Goal: Information Seeking & Learning: Learn about a topic

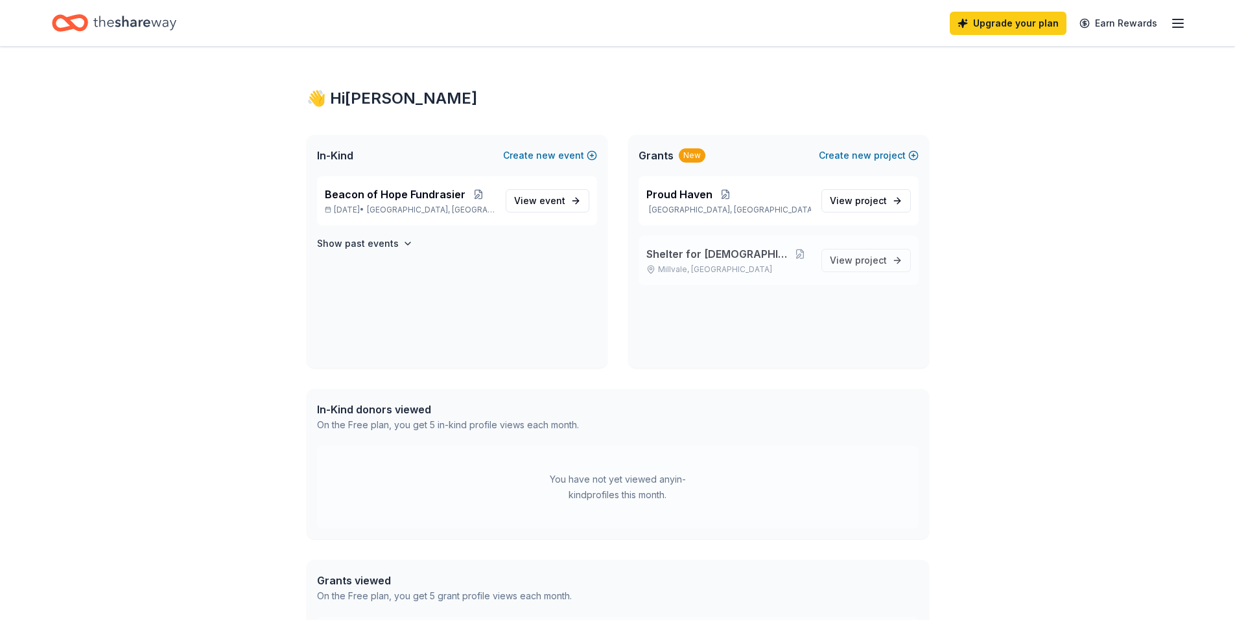
click at [701, 256] on span "Shelter for [DEMOGRAPHIC_DATA]" at bounding box center [718, 254] width 144 height 16
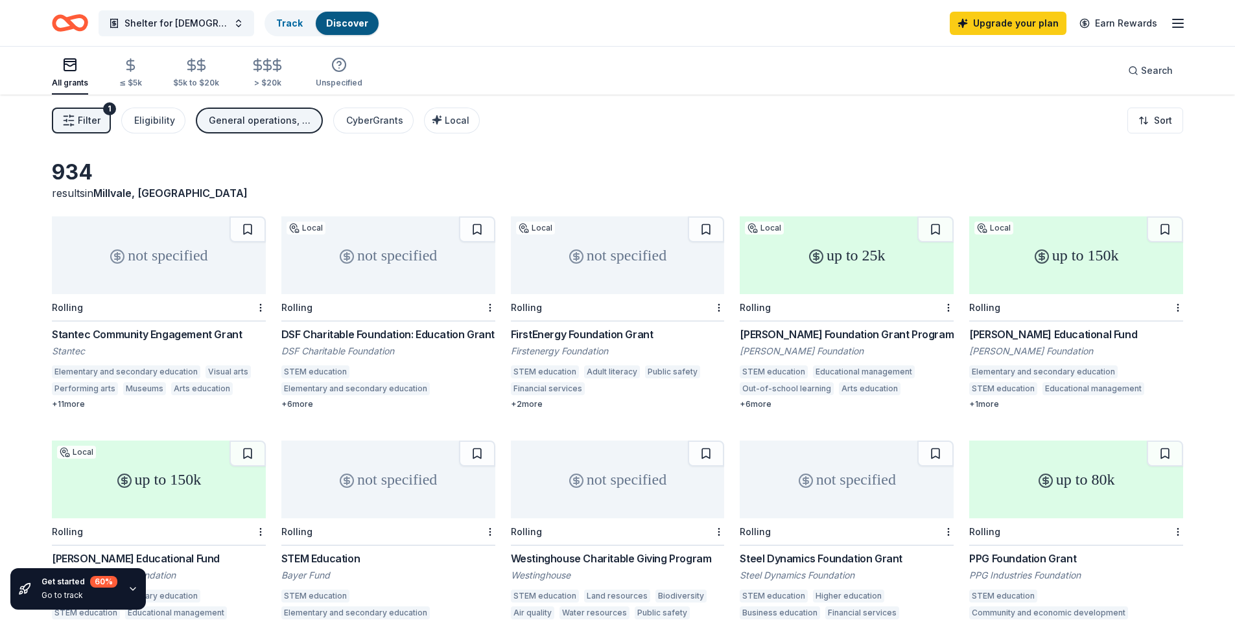
click at [295, 404] on div "+ 6 more" at bounding box center [388, 404] width 214 height 10
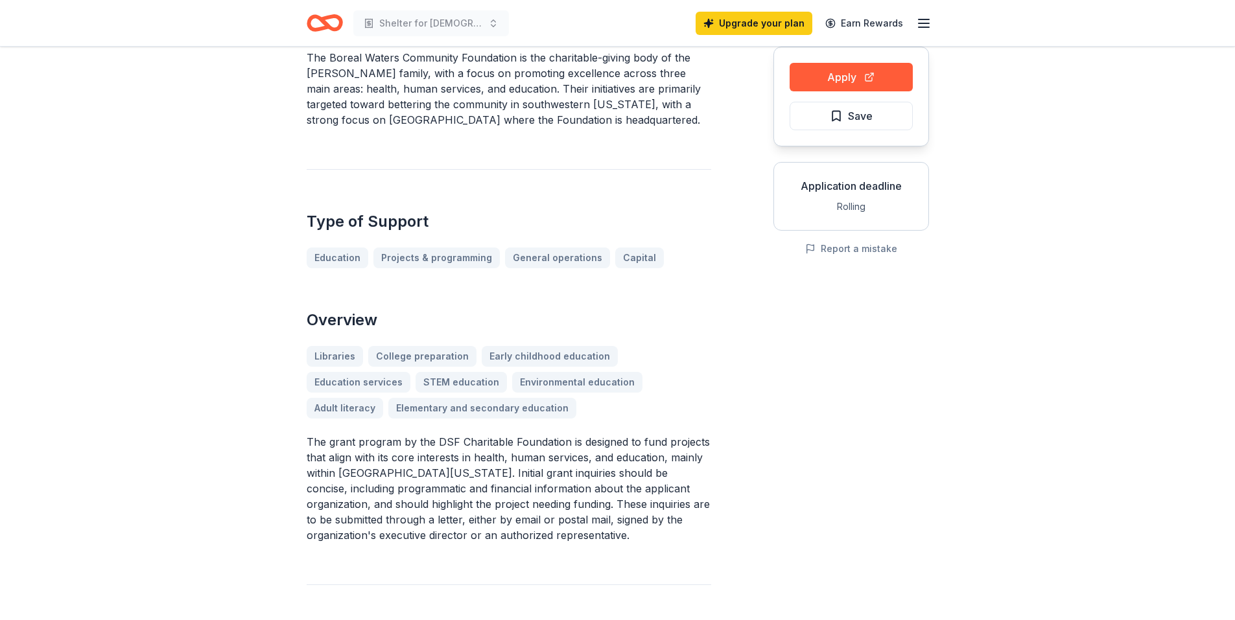
scroll to position [1215, 0]
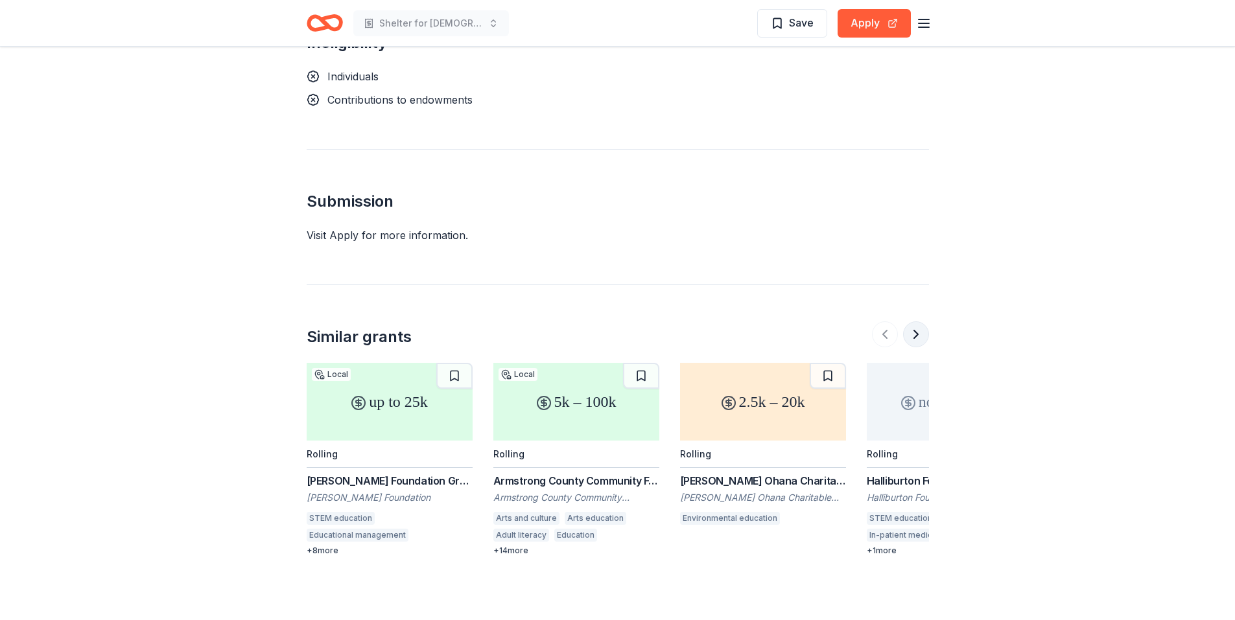
click at [918, 334] on button at bounding box center [916, 334] width 26 height 26
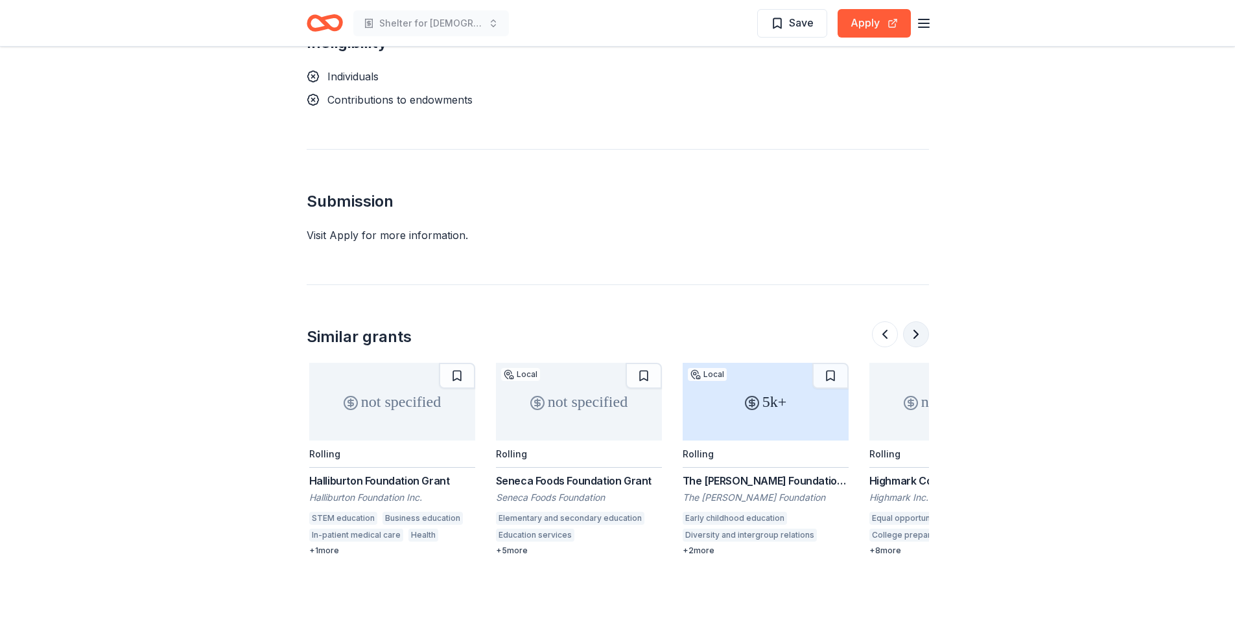
scroll to position [0, 560]
click at [916, 330] on button at bounding box center [916, 334] width 26 height 26
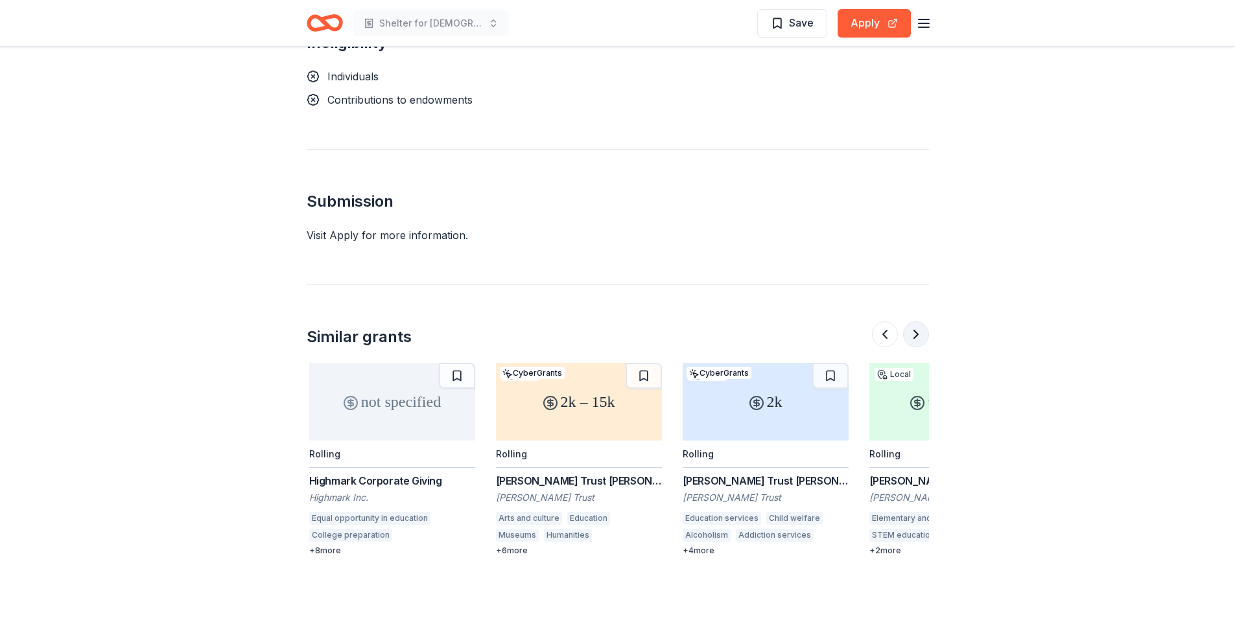
scroll to position [0, 1120]
click at [883, 334] on button at bounding box center [885, 334] width 26 height 26
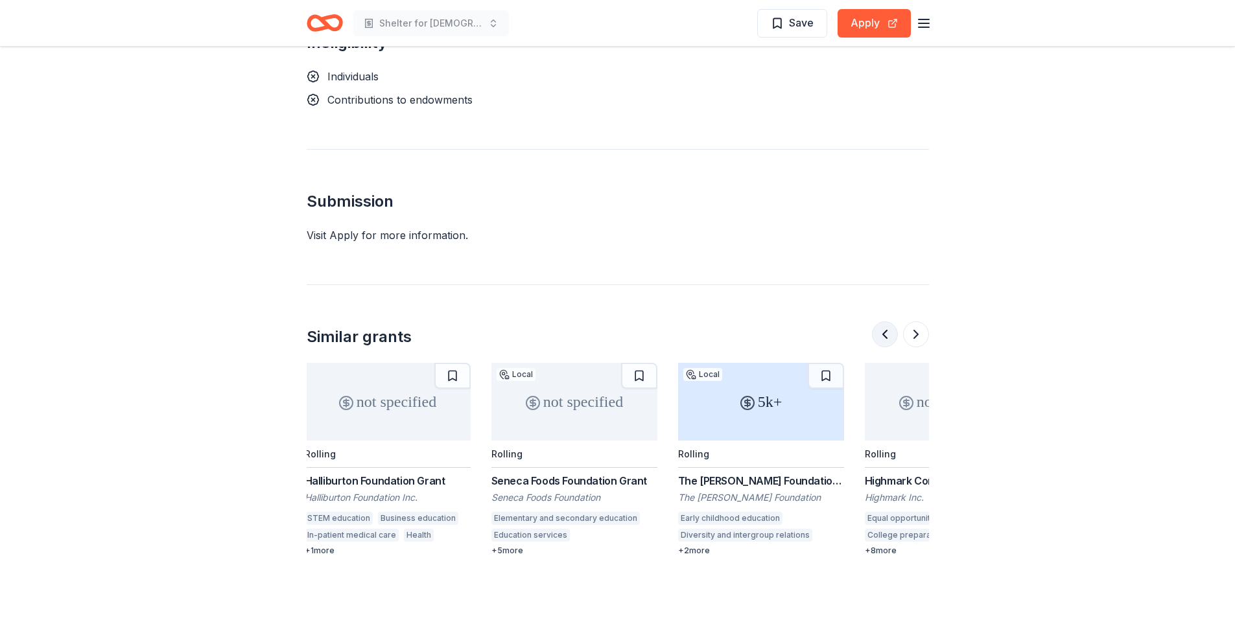
scroll to position [0, 560]
click at [921, 336] on button at bounding box center [916, 334] width 26 height 26
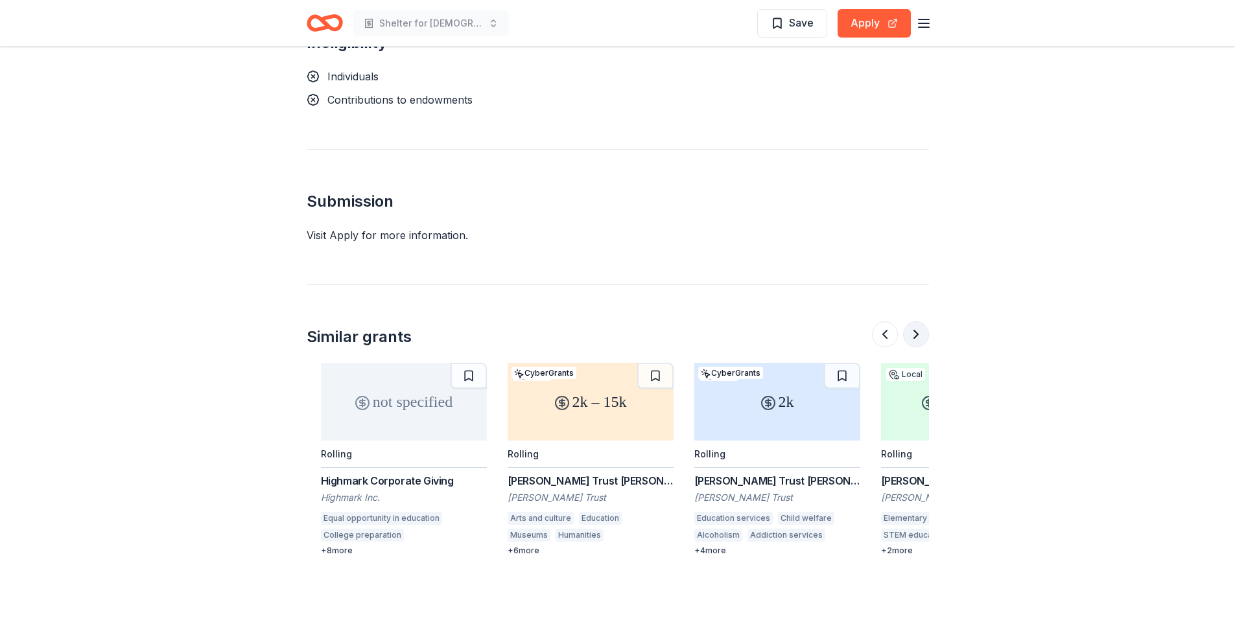
scroll to position [0, 1120]
